Goal: Information Seeking & Learning: Check status

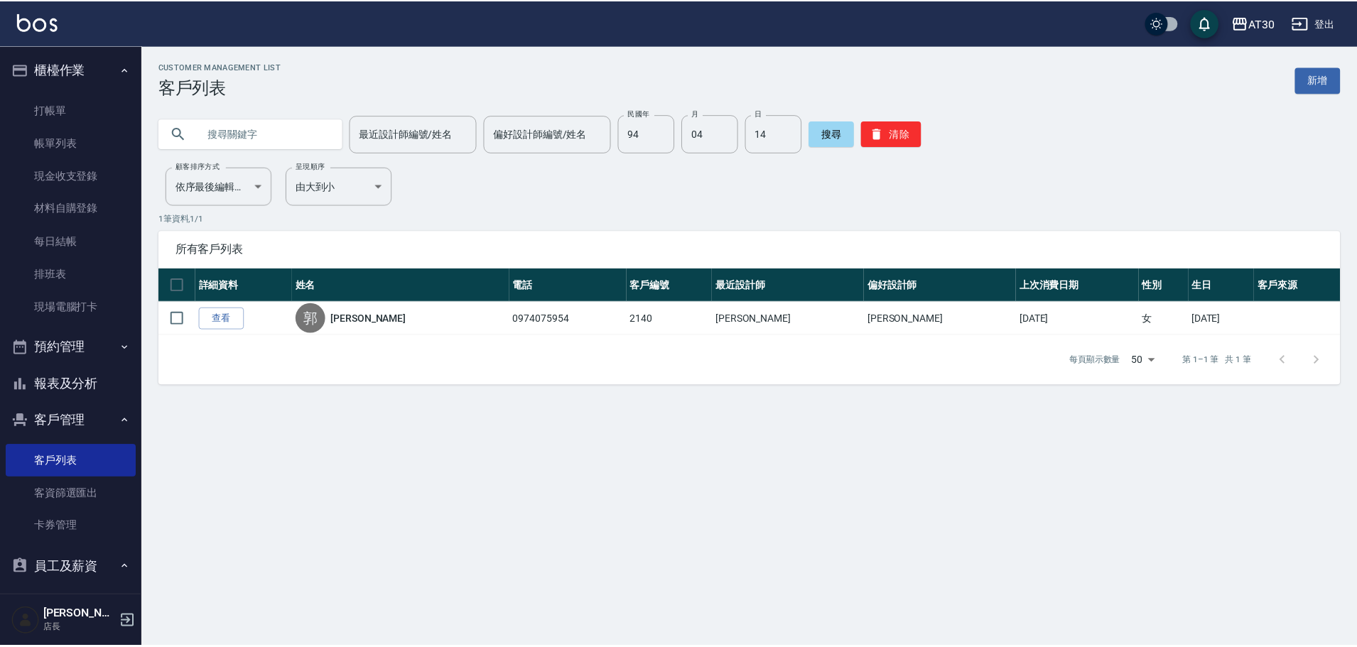
scroll to position [146, 0]
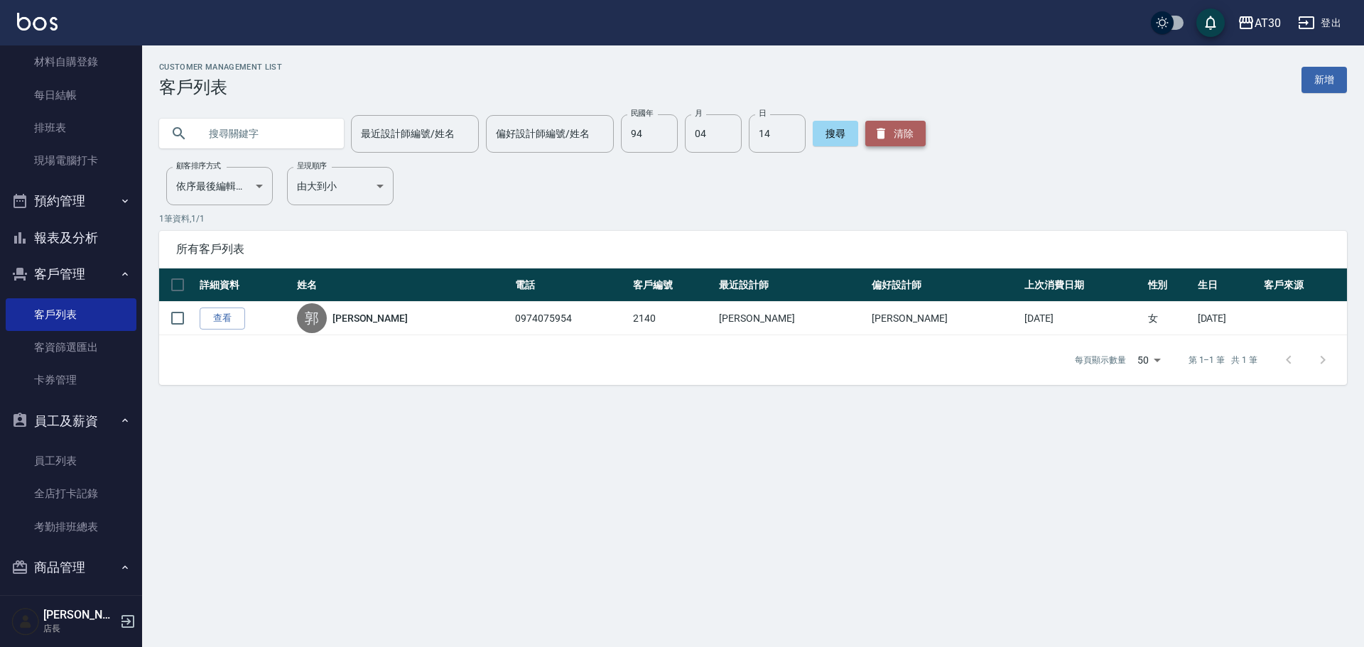
click at [879, 127] on icon "button" at bounding box center [881, 133] width 14 height 14
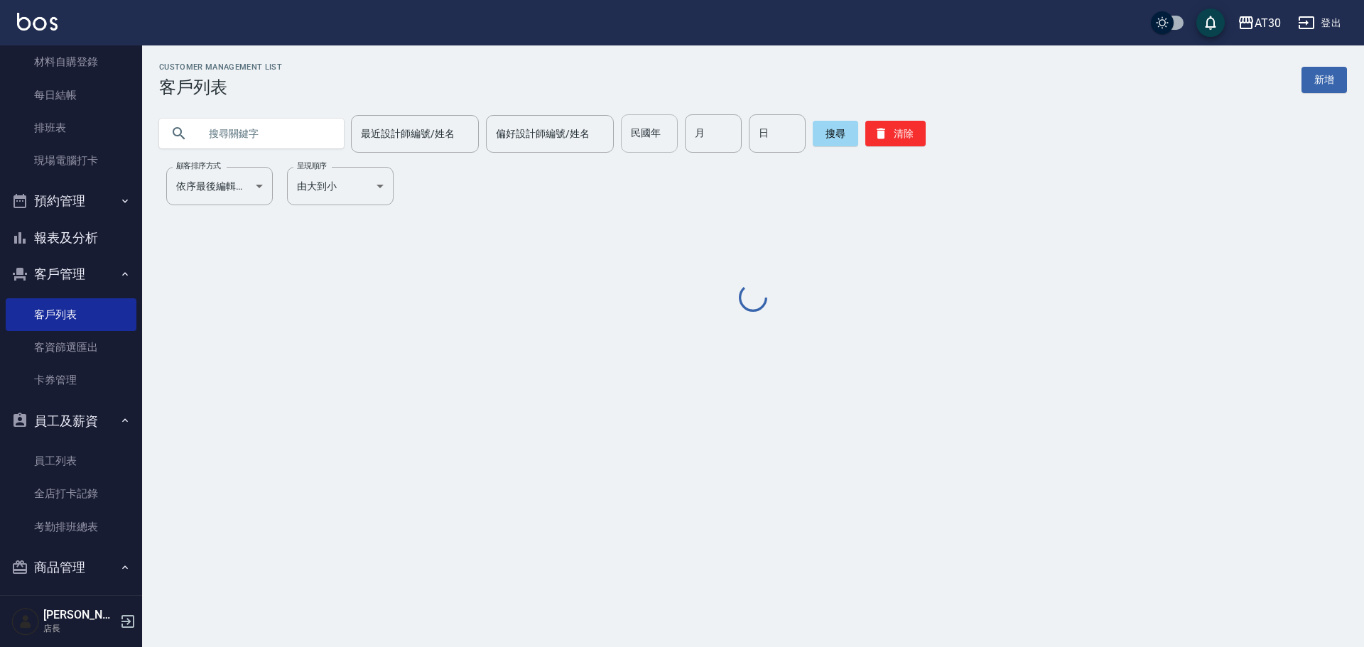
click at [654, 137] on div "民國年 民國年" at bounding box center [649, 133] width 57 height 38
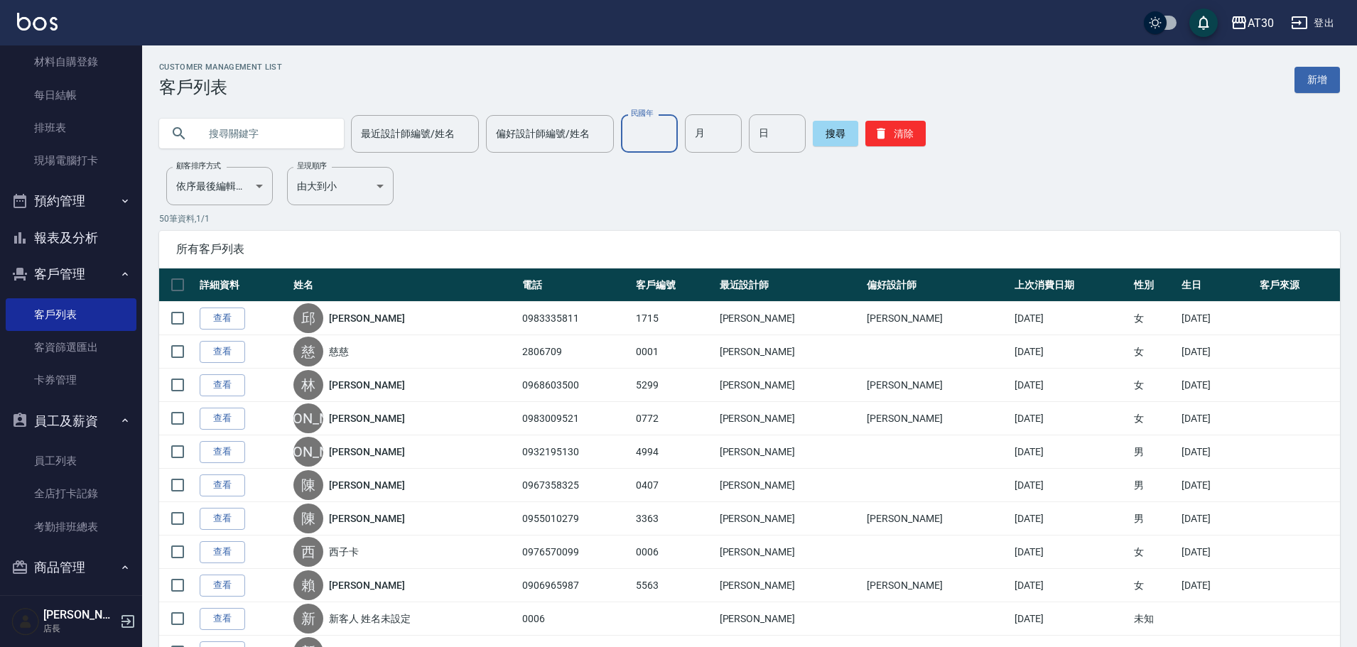
click at [649, 129] on input "民國年" at bounding box center [649, 133] width 57 height 38
type input "79"
click at [695, 140] on input "月" at bounding box center [713, 133] width 57 height 38
type input "8"
click at [775, 141] on input "日" at bounding box center [777, 133] width 57 height 38
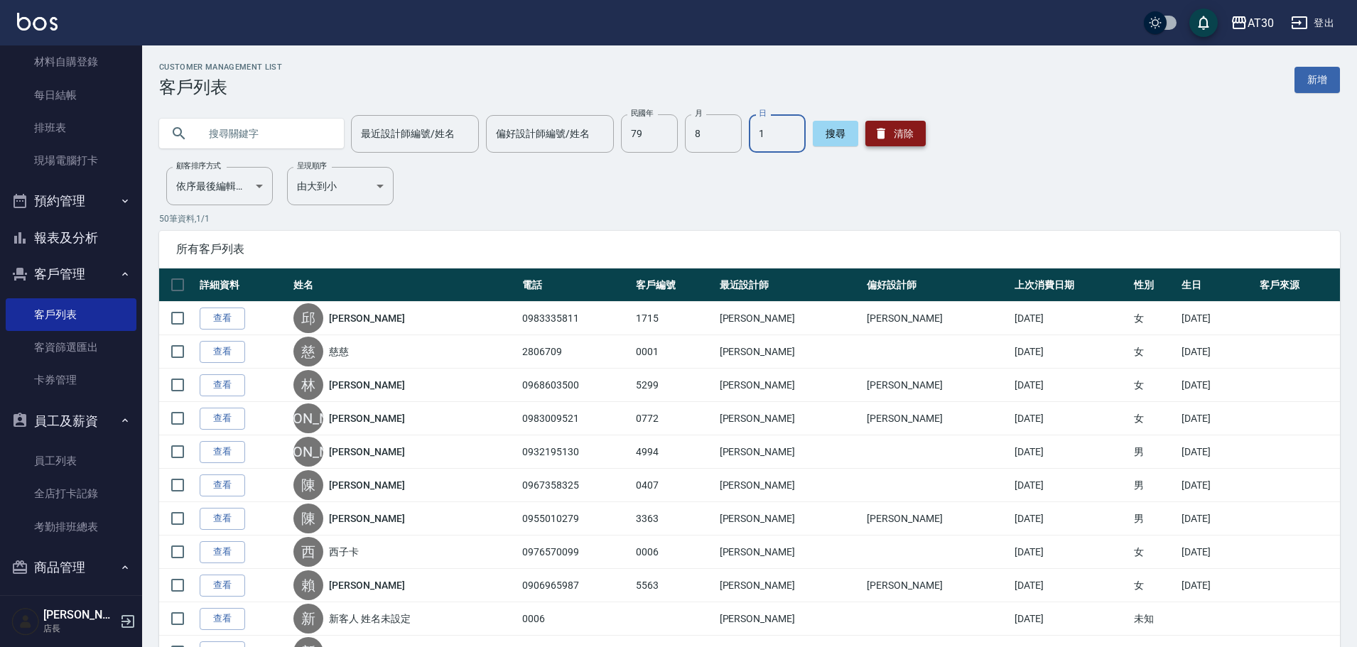
type input "1"
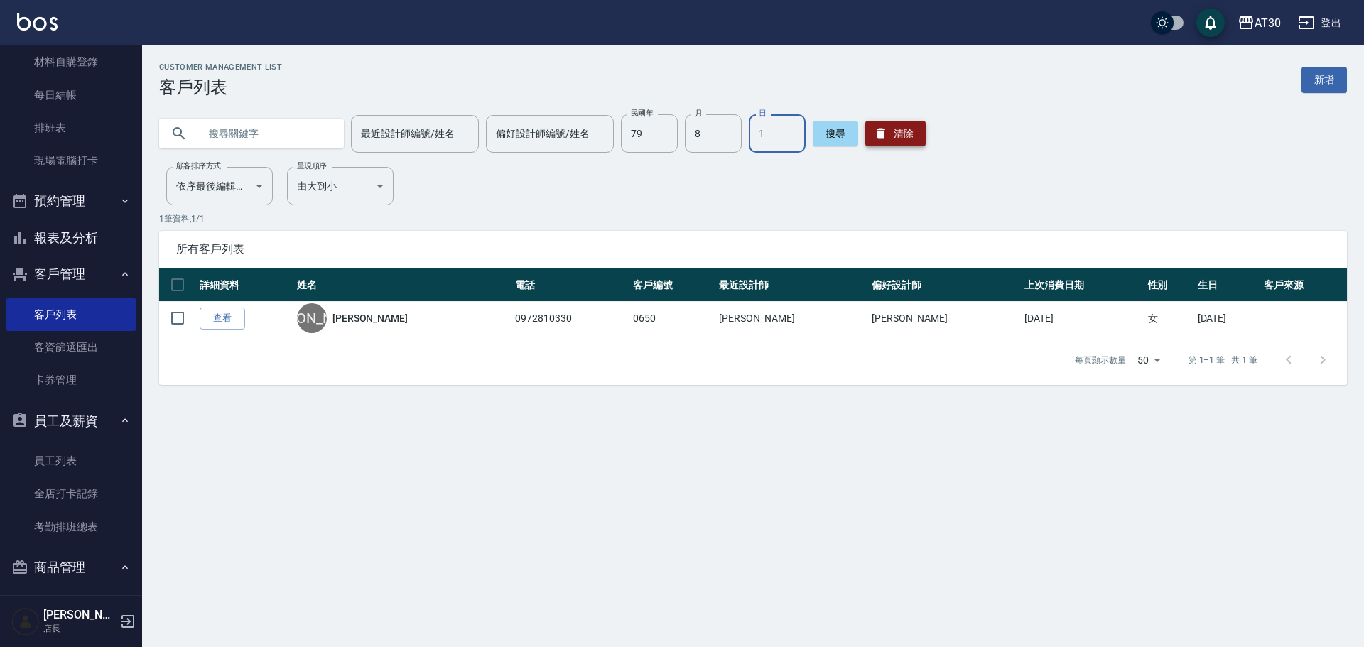
drag, startPoint x: 895, startPoint y: 119, endPoint x: 895, endPoint y: 139, distance: 20.6
click at [895, 139] on div "搜尋 清除" at bounding box center [869, 133] width 113 height 38
click at [881, 115] on div "搜尋 清除" at bounding box center [869, 133] width 113 height 38
click at [914, 120] on div "搜尋 清除" at bounding box center [869, 133] width 113 height 38
drag, startPoint x: 909, startPoint y: 132, endPoint x: 902, endPoint y: 155, distance: 23.8
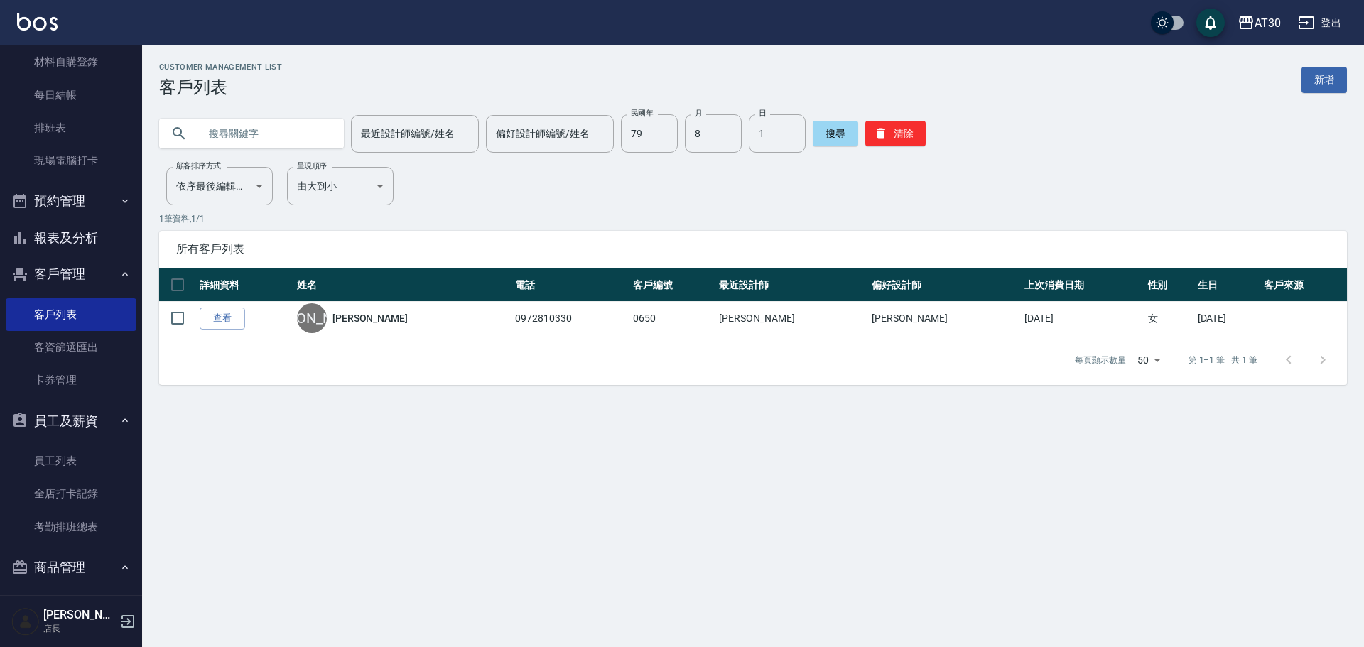
click at [907, 131] on button "清除" at bounding box center [896, 134] width 60 height 26
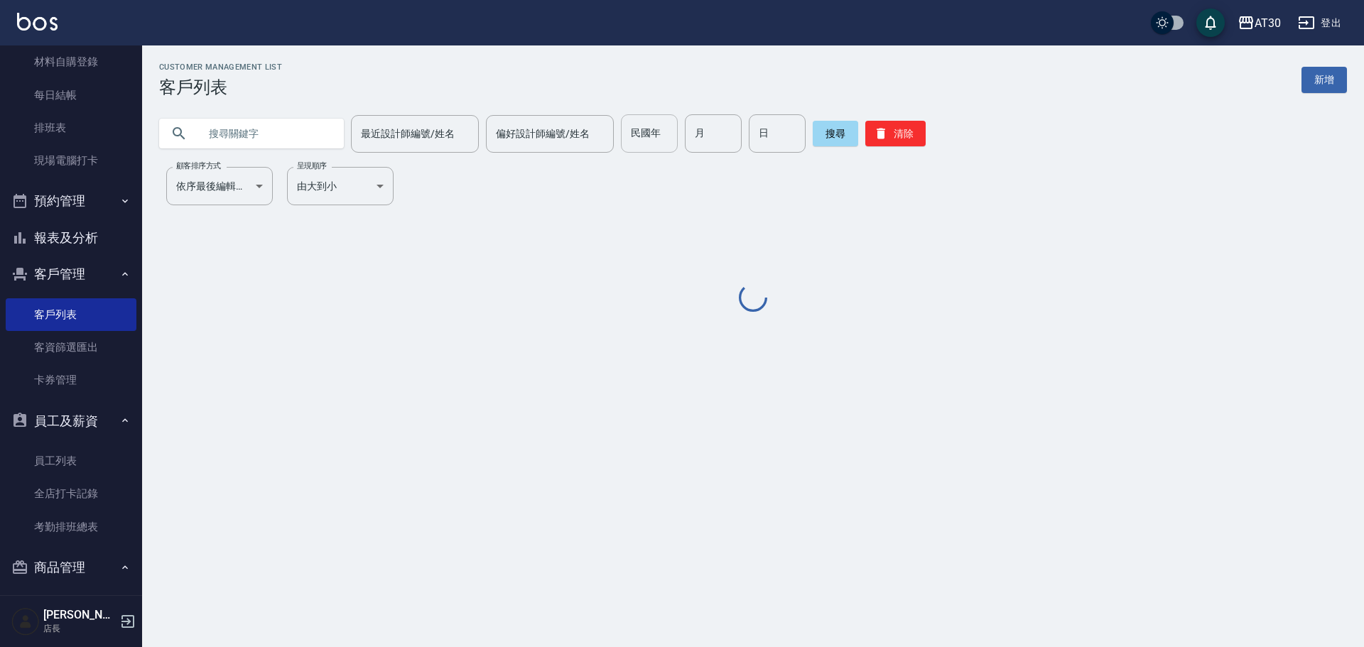
click at [649, 137] on input "民國年" at bounding box center [649, 133] width 57 height 38
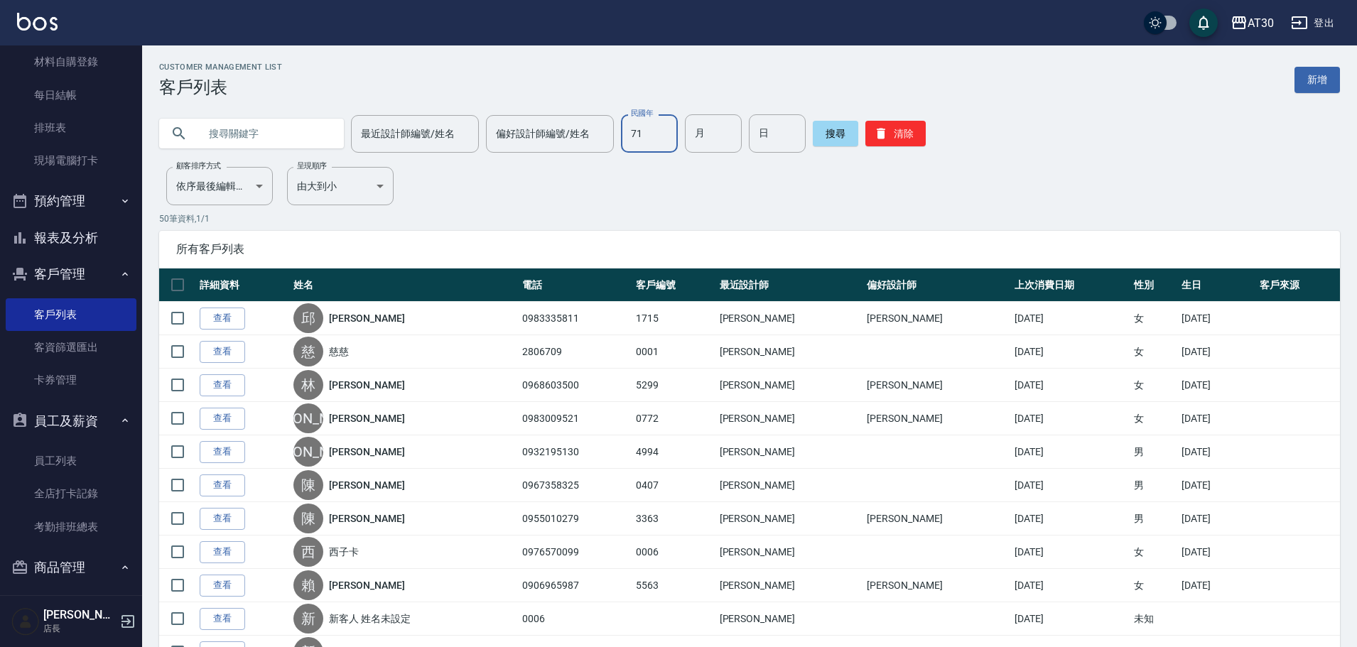
type input "71"
type input "9"
type input "20"
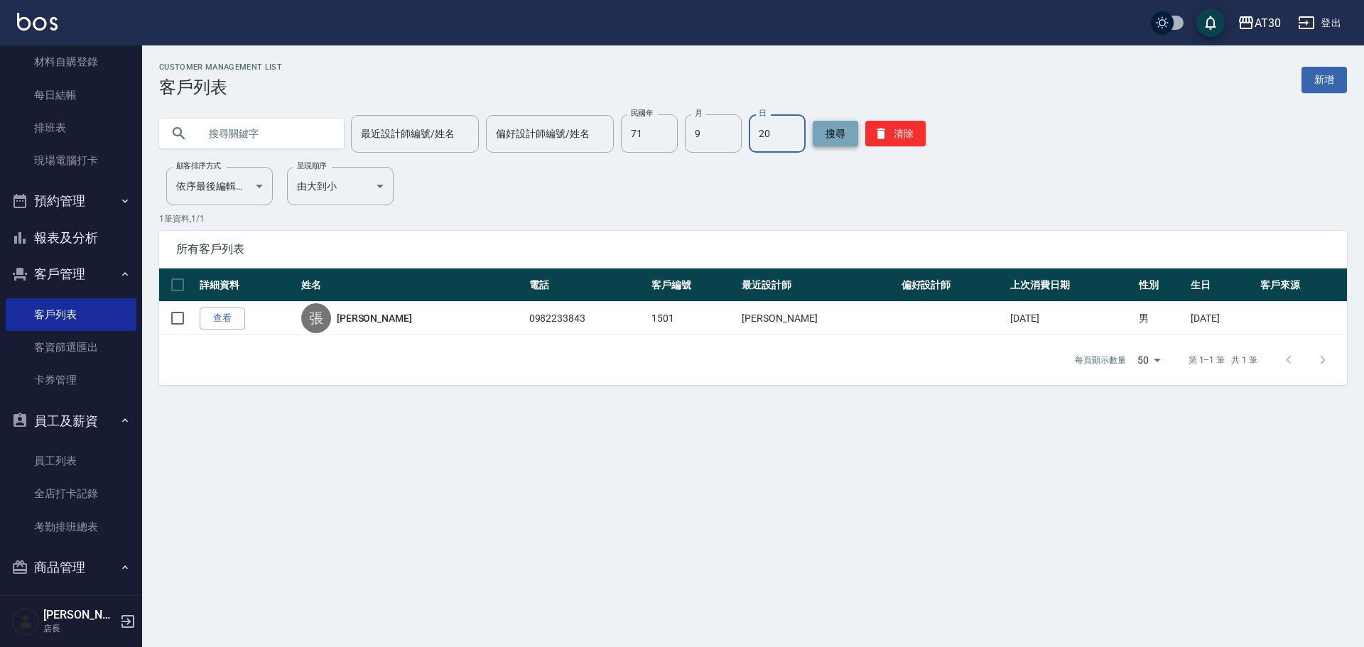
drag, startPoint x: 900, startPoint y: 137, endPoint x: 842, endPoint y: 137, distance: 57.6
click at [900, 136] on button "清除" at bounding box center [896, 134] width 60 height 26
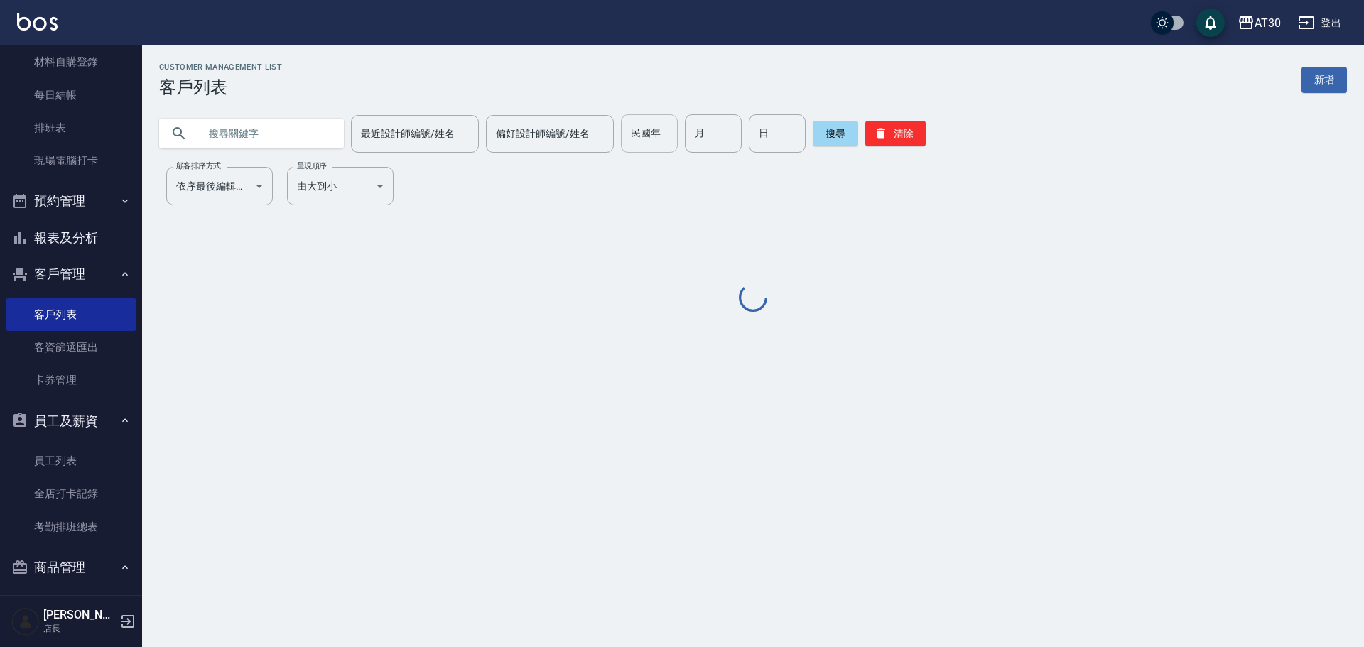
drag, startPoint x: 664, startPoint y: 137, endPoint x: 674, endPoint y: 130, distance: 12.2
click at [663, 137] on input "民國年" at bounding box center [649, 133] width 57 height 38
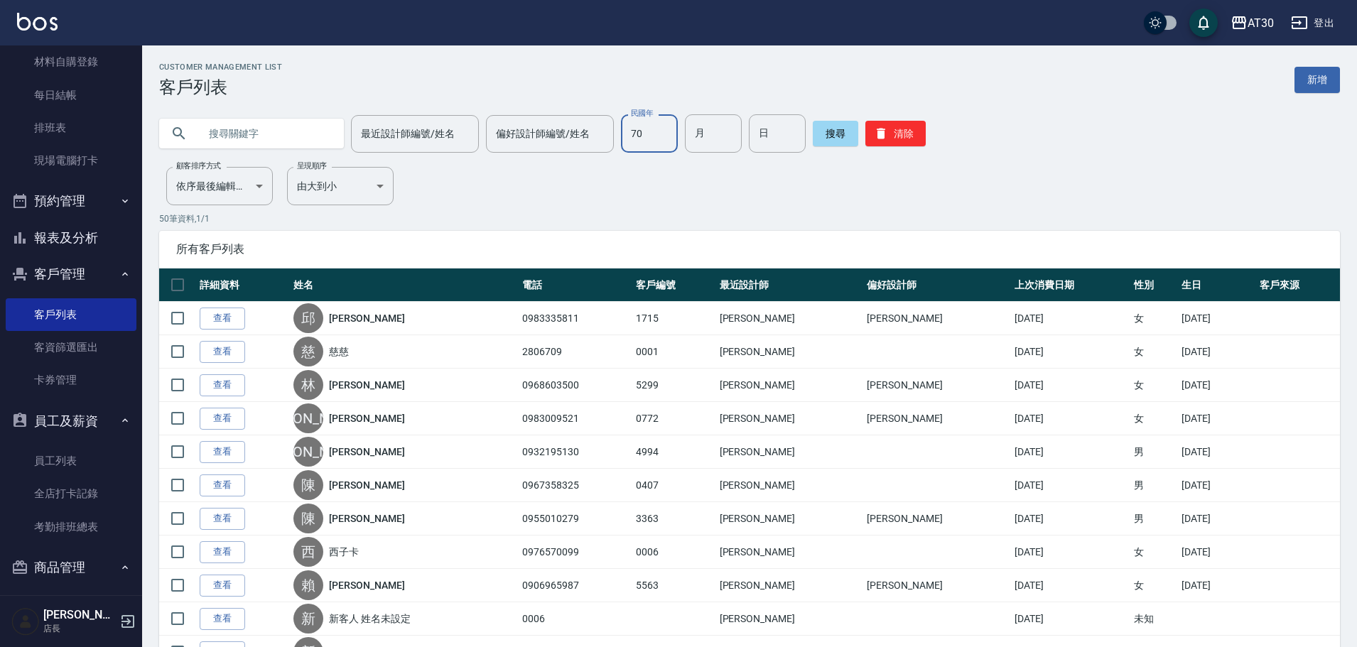
type input "70"
type input "11"
type input "10"
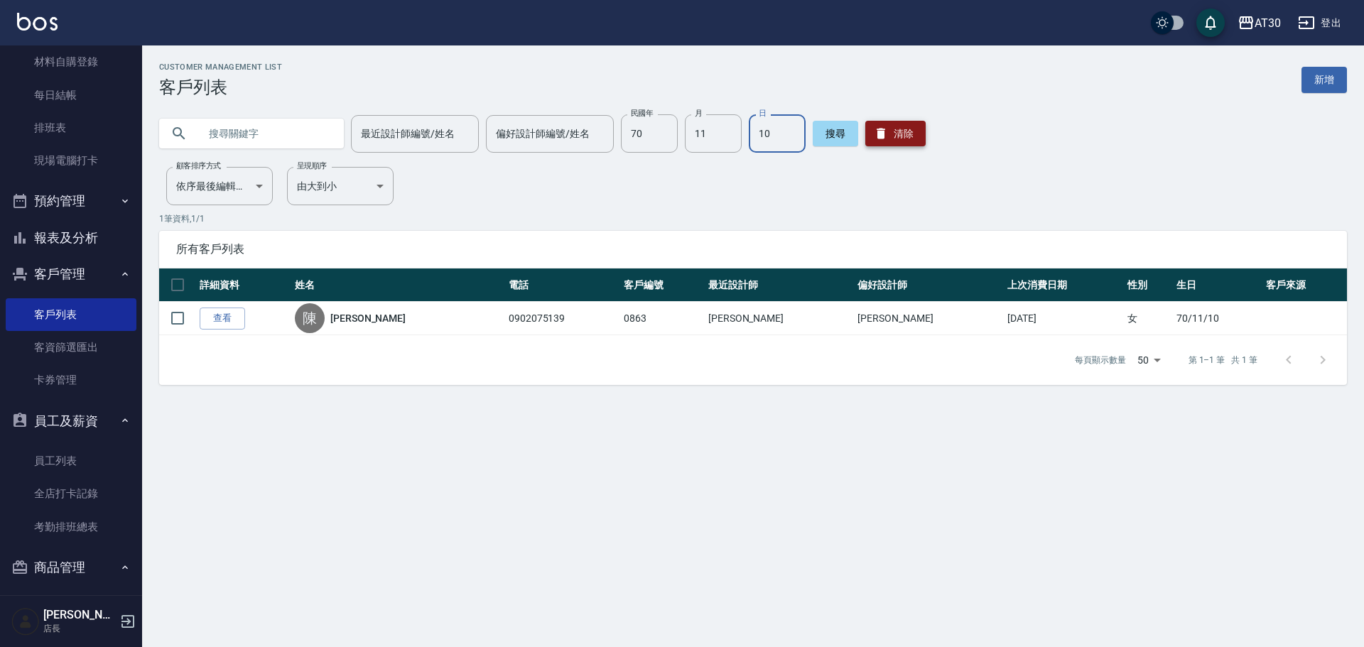
click at [893, 123] on button "清除" at bounding box center [896, 134] width 60 height 26
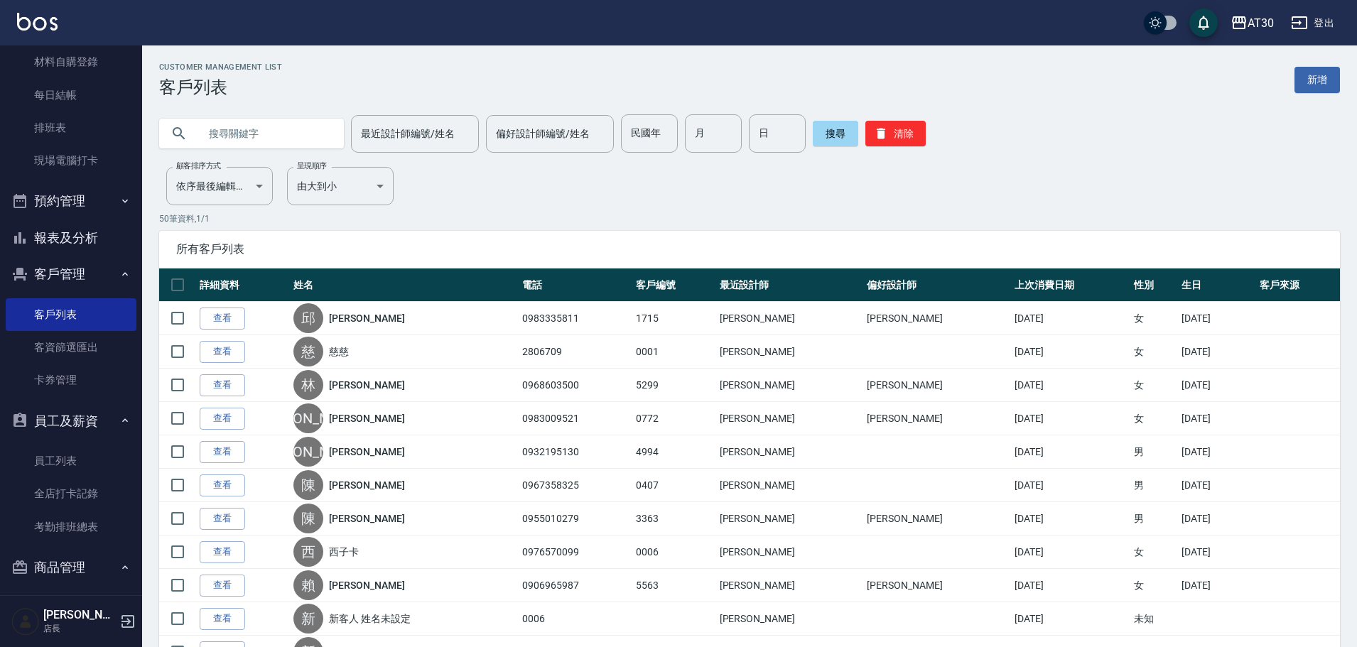
click at [100, 242] on button "報表及分析" at bounding box center [71, 238] width 131 height 37
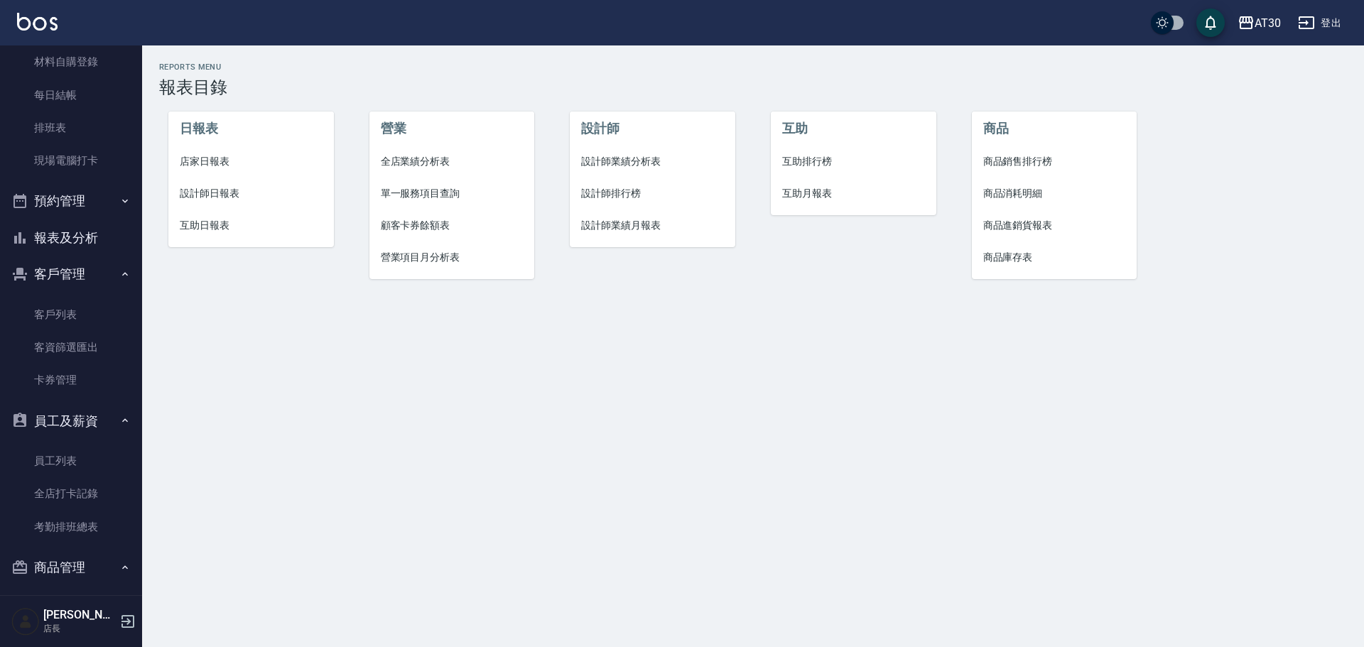
click at [812, 161] on span "互助排行榜" at bounding box center [853, 161] width 143 height 15
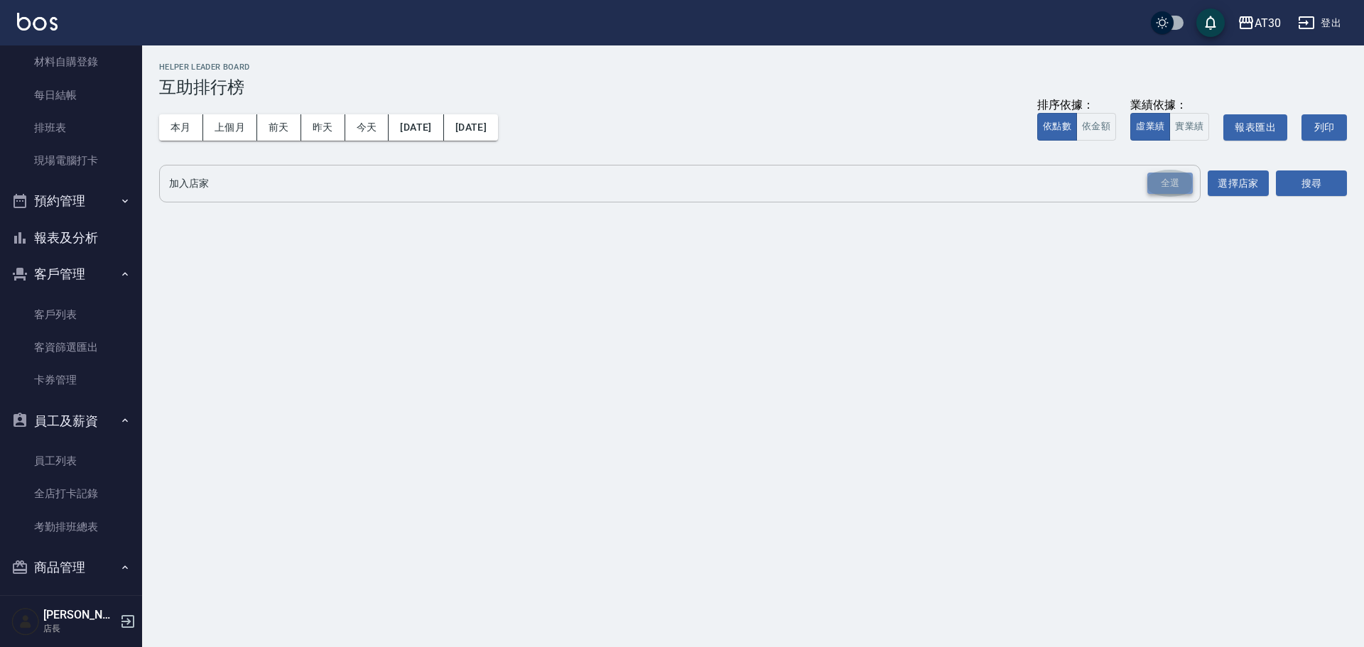
click at [1167, 184] on div "全選" at bounding box center [1170, 184] width 45 height 22
click at [1345, 201] on div "AT30 [DATE] - [DATE] 互助排行榜 列印時間： [DATE][PHONE_NUMBER]:26 Helper Leader Board 互助…" at bounding box center [753, 136] width 1222 height 183
click at [1332, 191] on button "搜尋" at bounding box center [1311, 184] width 71 height 26
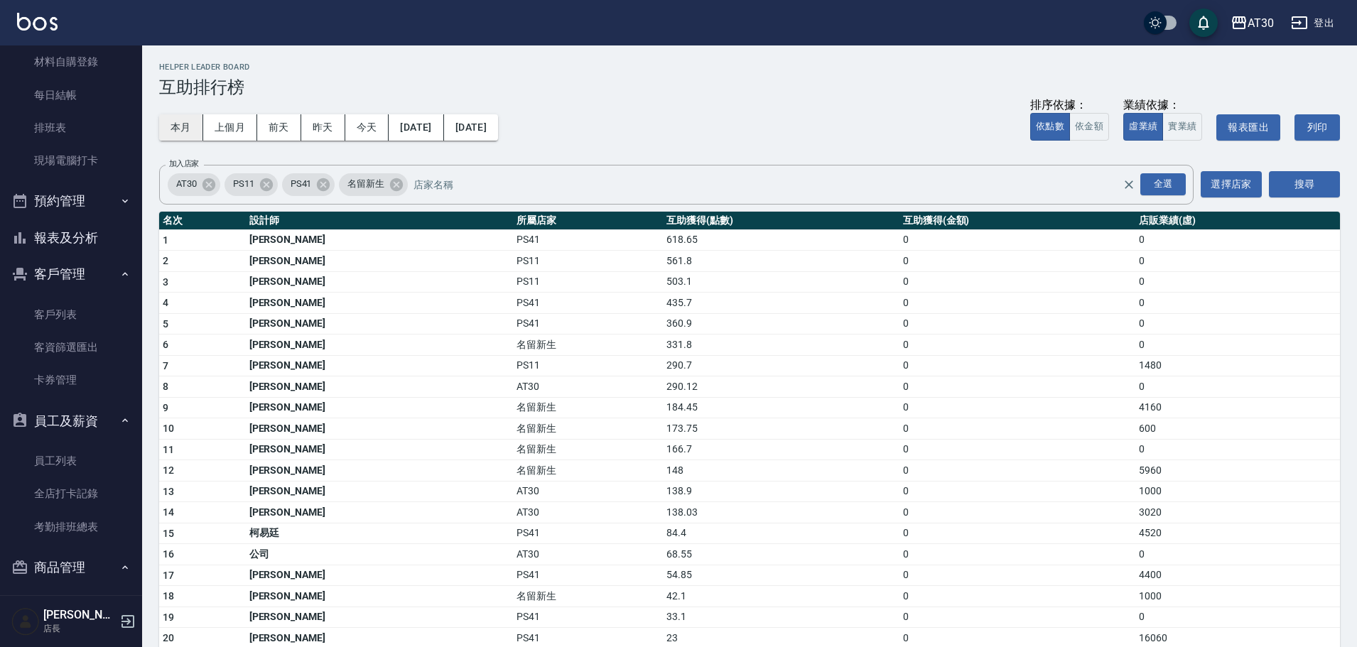
click at [194, 129] on button "本月" at bounding box center [181, 127] width 44 height 26
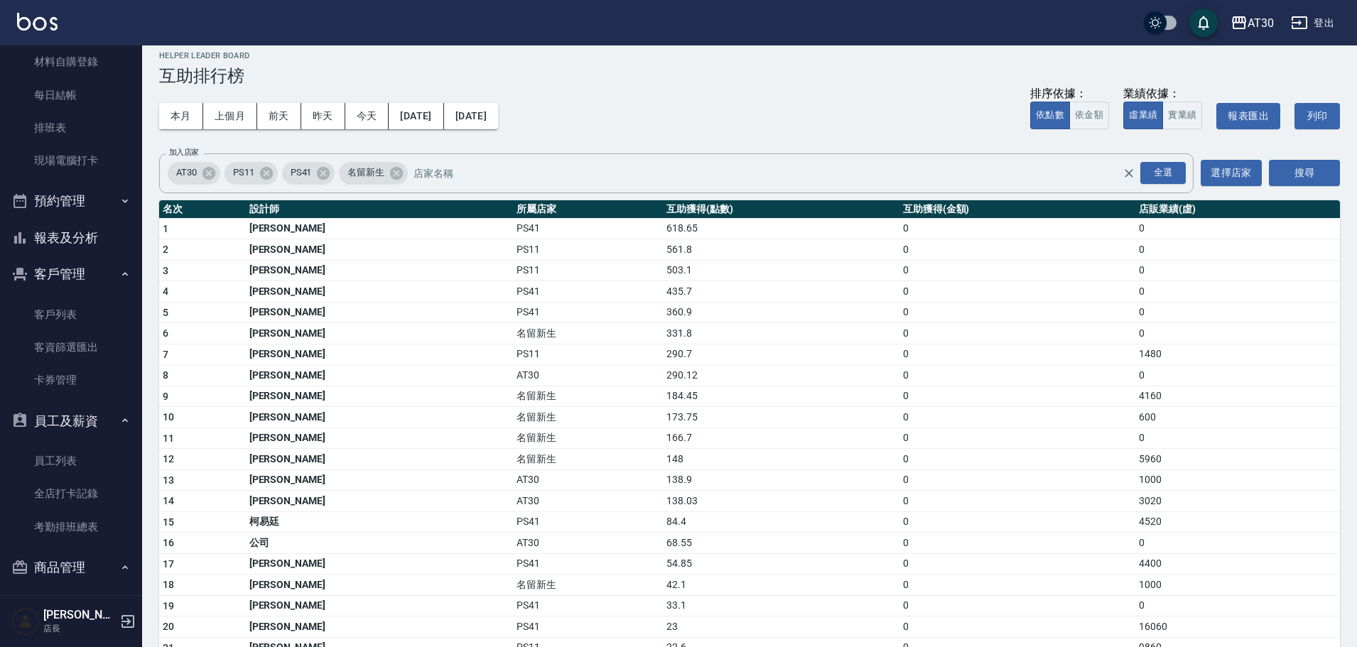
scroll to position [22, 0]
